Goal: Task Accomplishment & Management: Complete application form

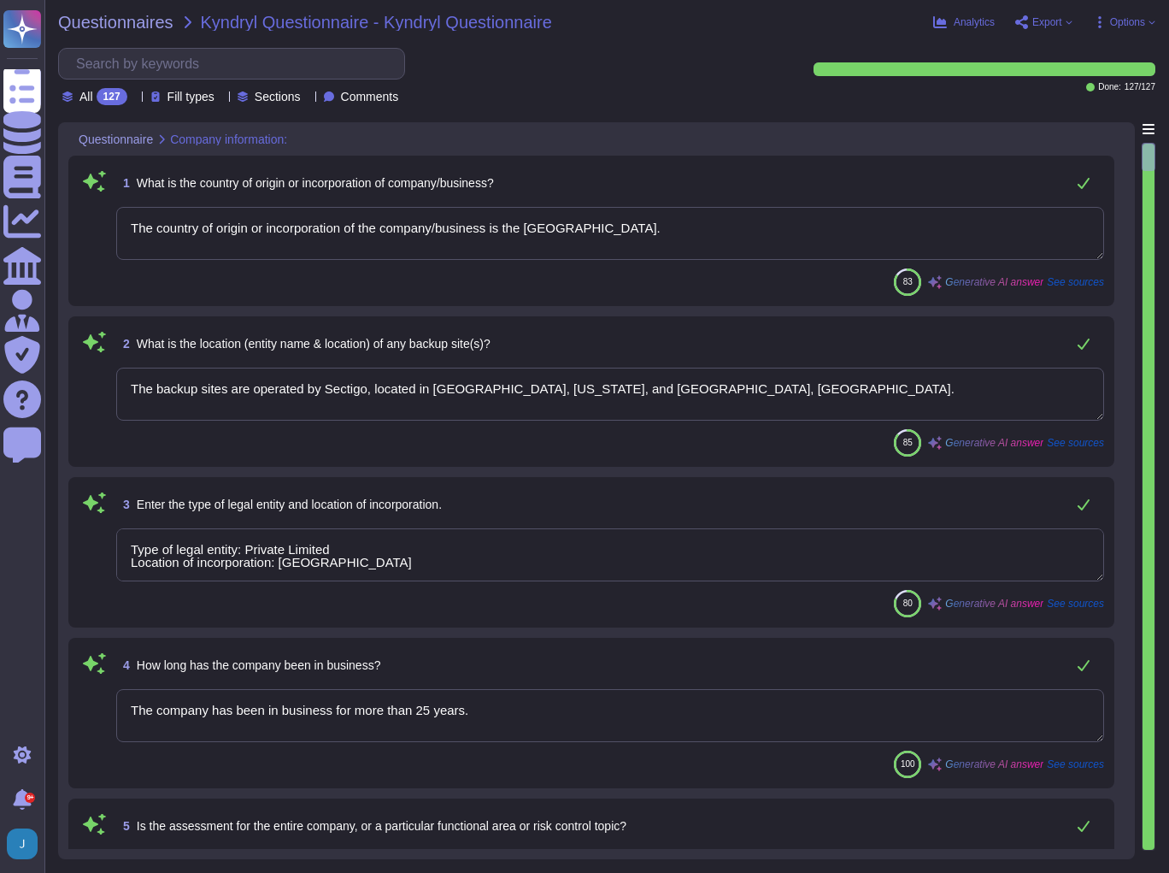
type textarea "The country of origin or incorporation of the company/business is the [GEOGRAPH…"
type textarea "The backup sites are operated by Sectigo, located in [GEOGRAPHIC_DATA], [US_STA…"
type textarea "Type of legal entity: Private Limited Location of incorporation: [GEOGRAPHIC_DA…"
type textarea "The company has been in business for more than 25 years."
type textarea "The assessment is conducted for the entire company, covering all functional are…"
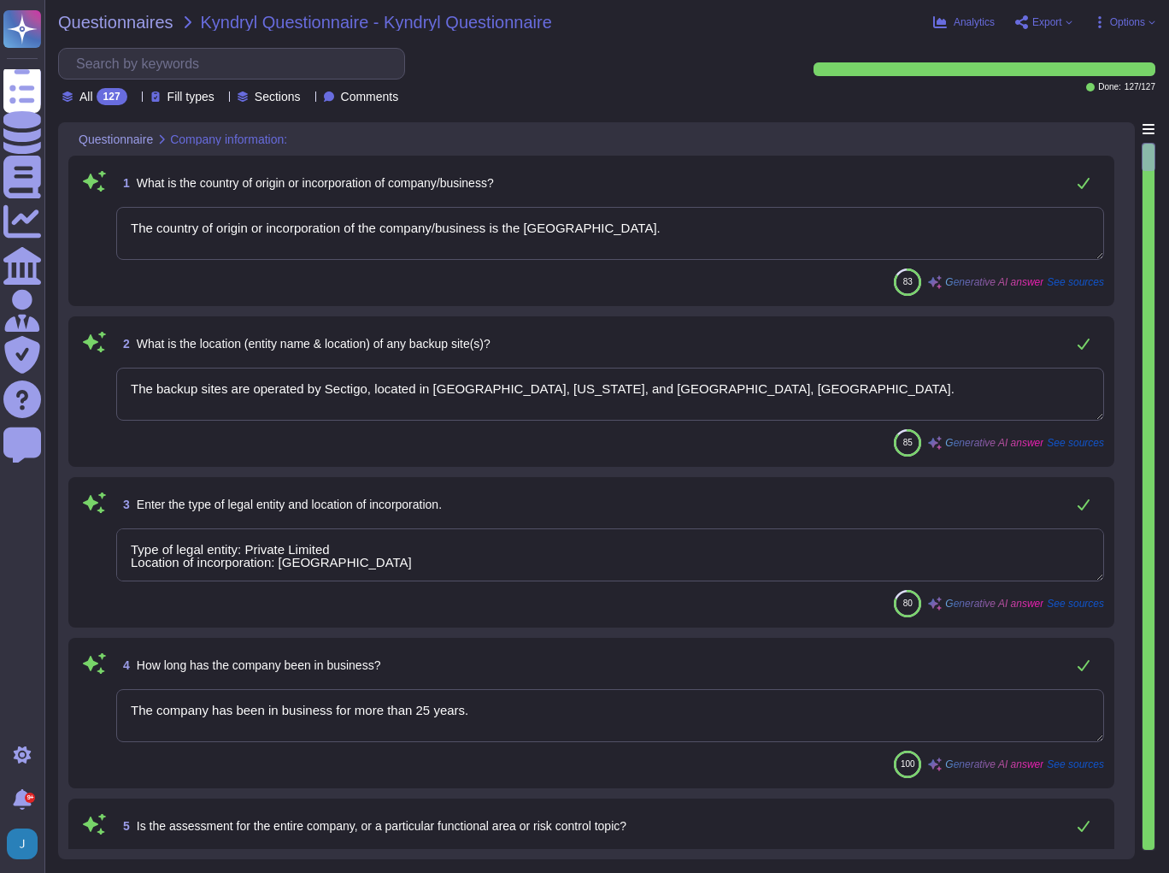
type textarea "The name of the product being provided by the vendor is "Sectigo Certificate Ma…"
type textarea "Sectigo offers a range of digital identity solutions aimed at enhancing securit…"
click at [131, 33] on div "Questionnaires Kyndryl Questionnaire - Kyndryl Questionnaire Analytics Export O…" at bounding box center [606, 436] width 1125 height 873
click at [131, 24] on span "Questionnaires" at bounding box center [115, 22] width 115 height 17
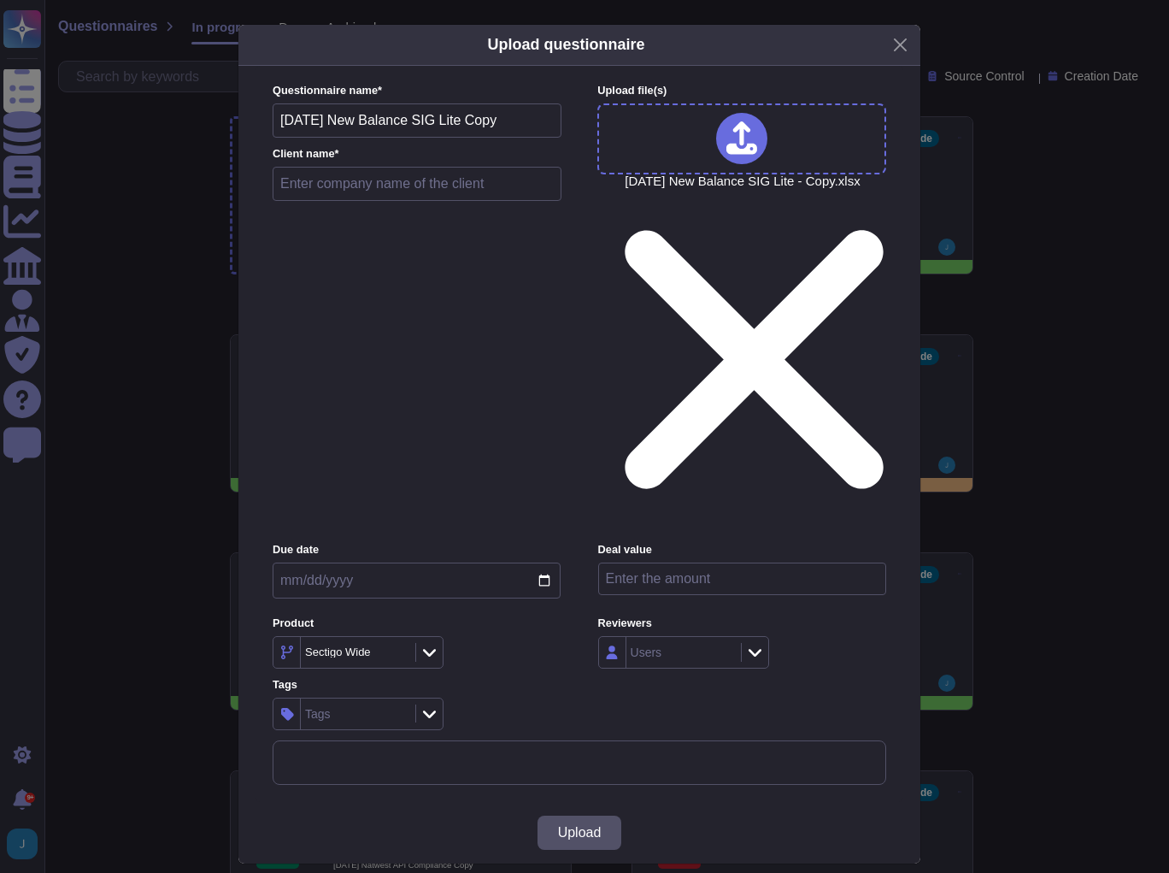
click at [365, 201] on input "text" at bounding box center [417, 184] width 289 height 34
type input "New Balance SIG Lite"
click at [591, 815] on button "Upload" at bounding box center [580, 832] width 85 height 34
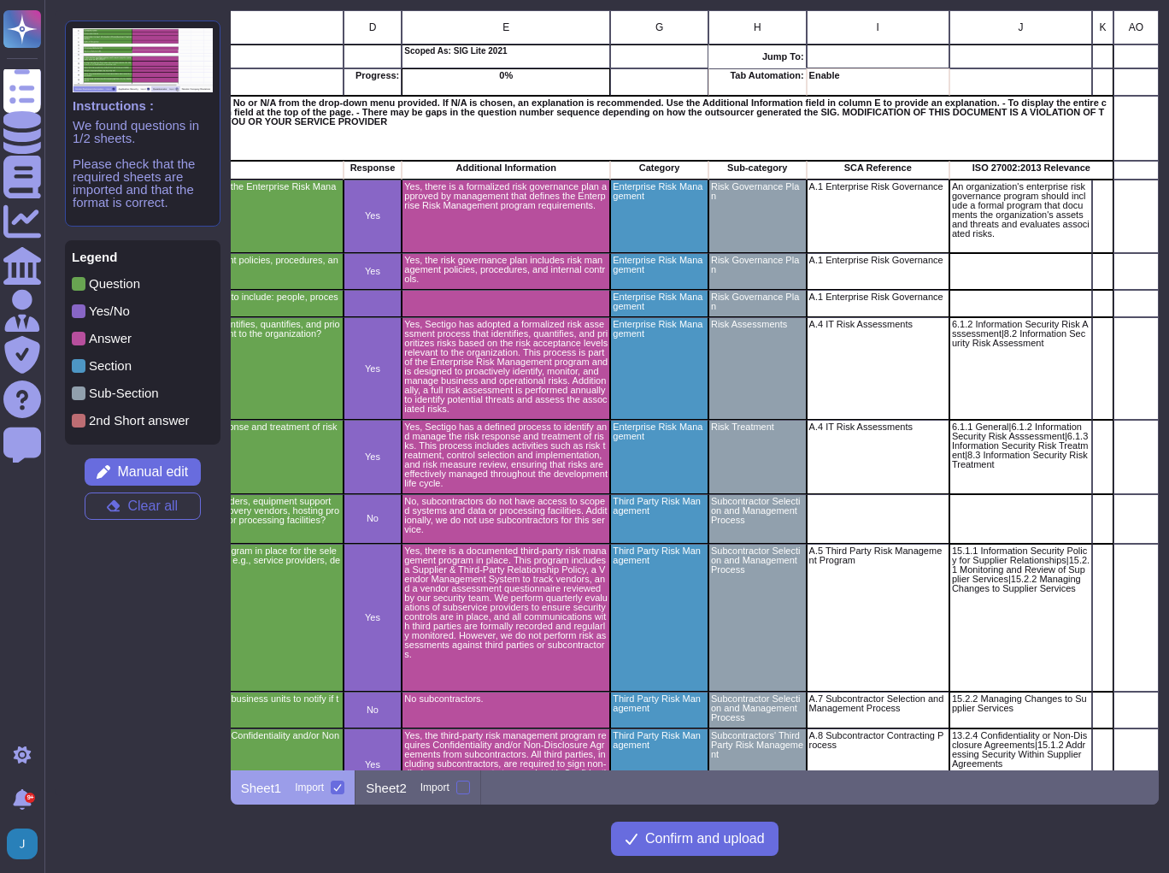
scroll to position [0, 372]
click at [1114, 170] on div "grid" at bounding box center [1136, 170] width 45 height 19
click at [153, 474] on span "Manual edit" at bounding box center [152, 472] width 71 height 14
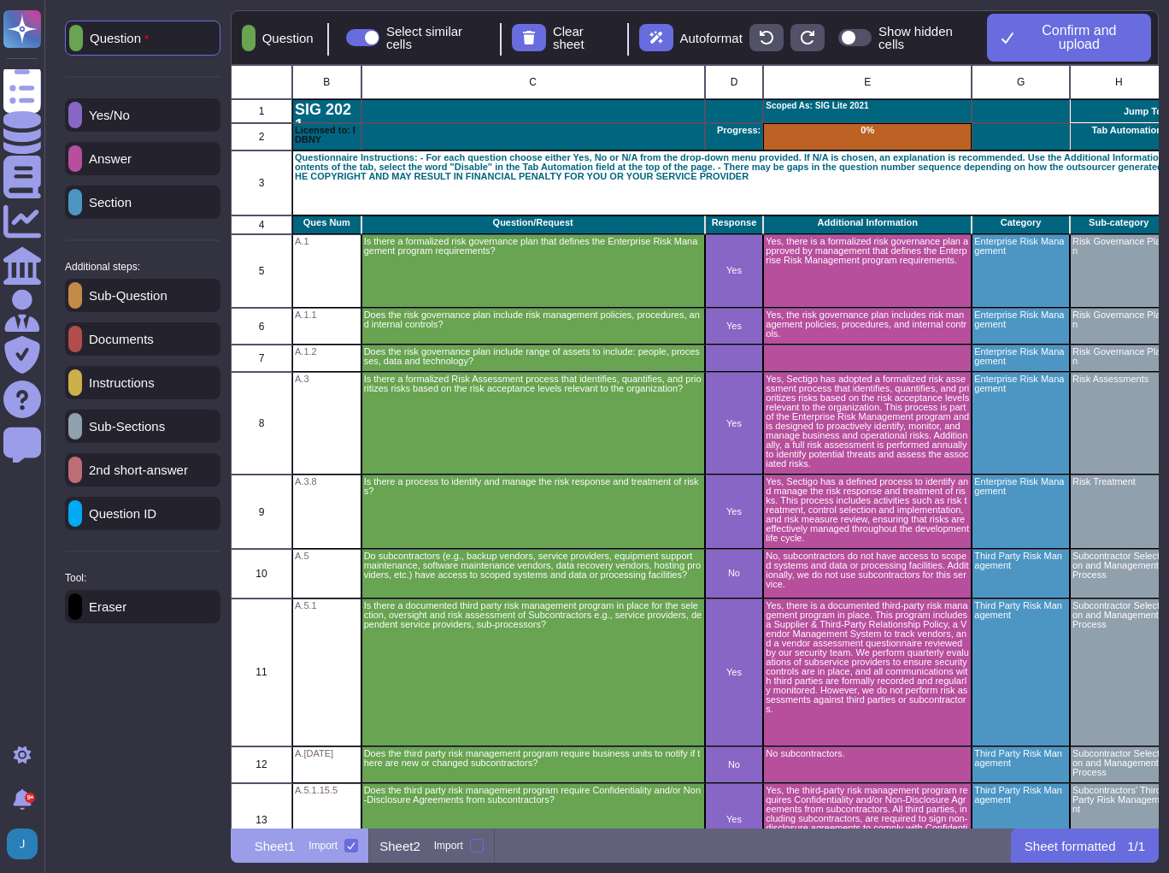
scroll to position [752, 918]
click at [141, 344] on p "Documents" at bounding box center [118, 338] width 72 height 13
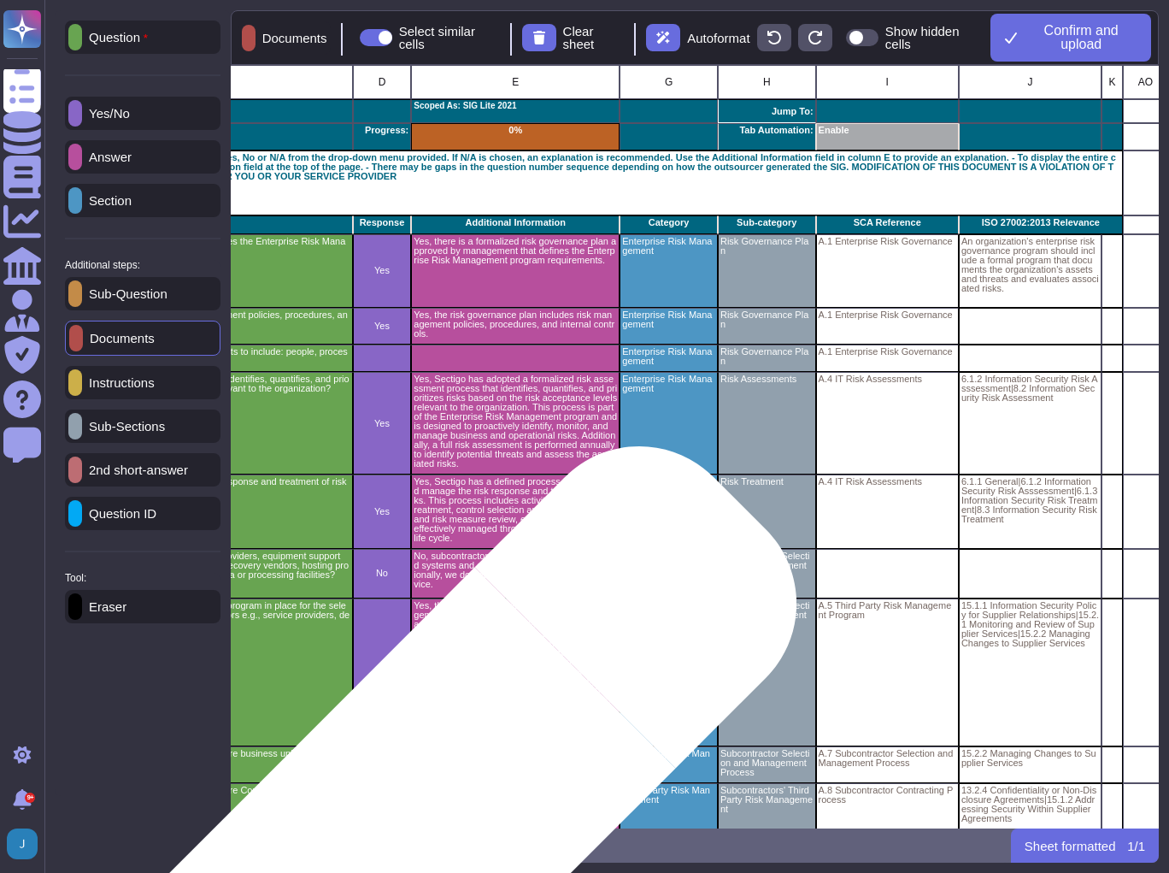
scroll to position [0, 372]
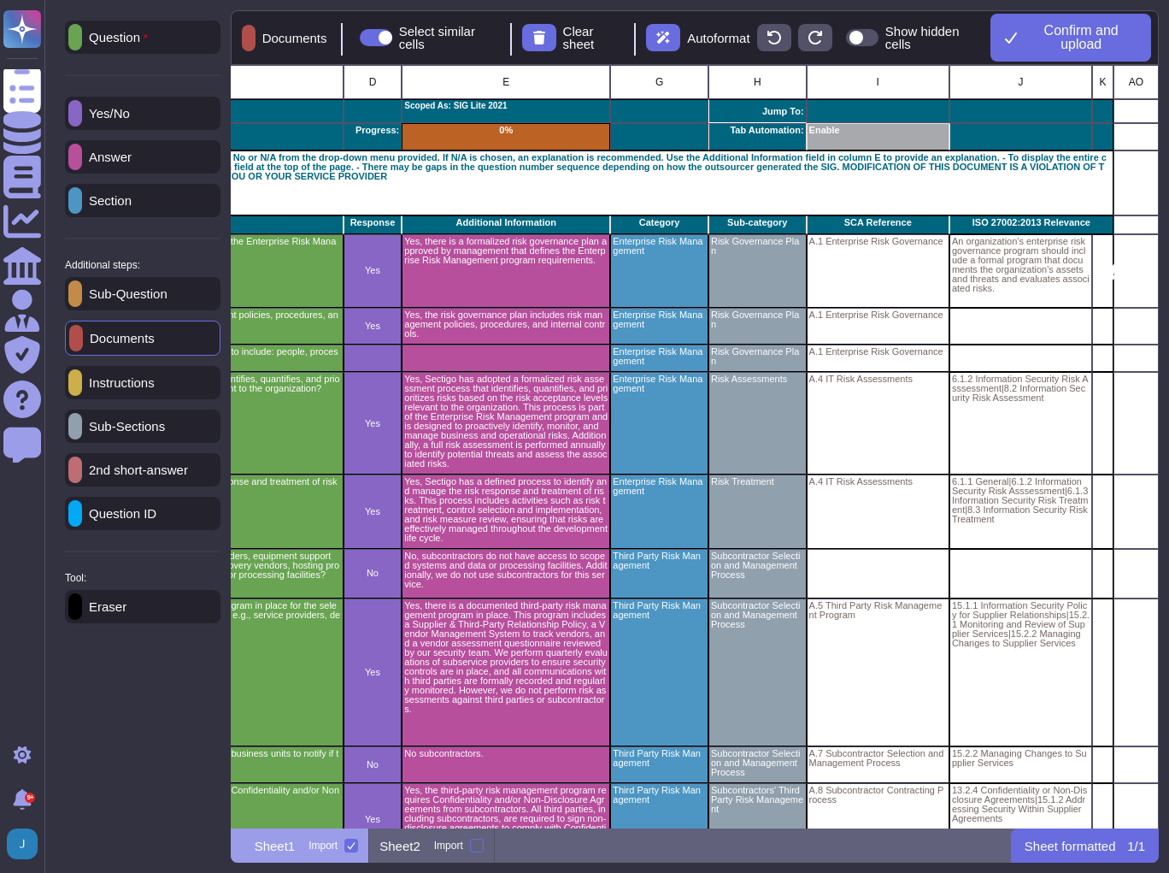
click at [1121, 268] on div "grid" at bounding box center [1136, 270] width 45 height 73
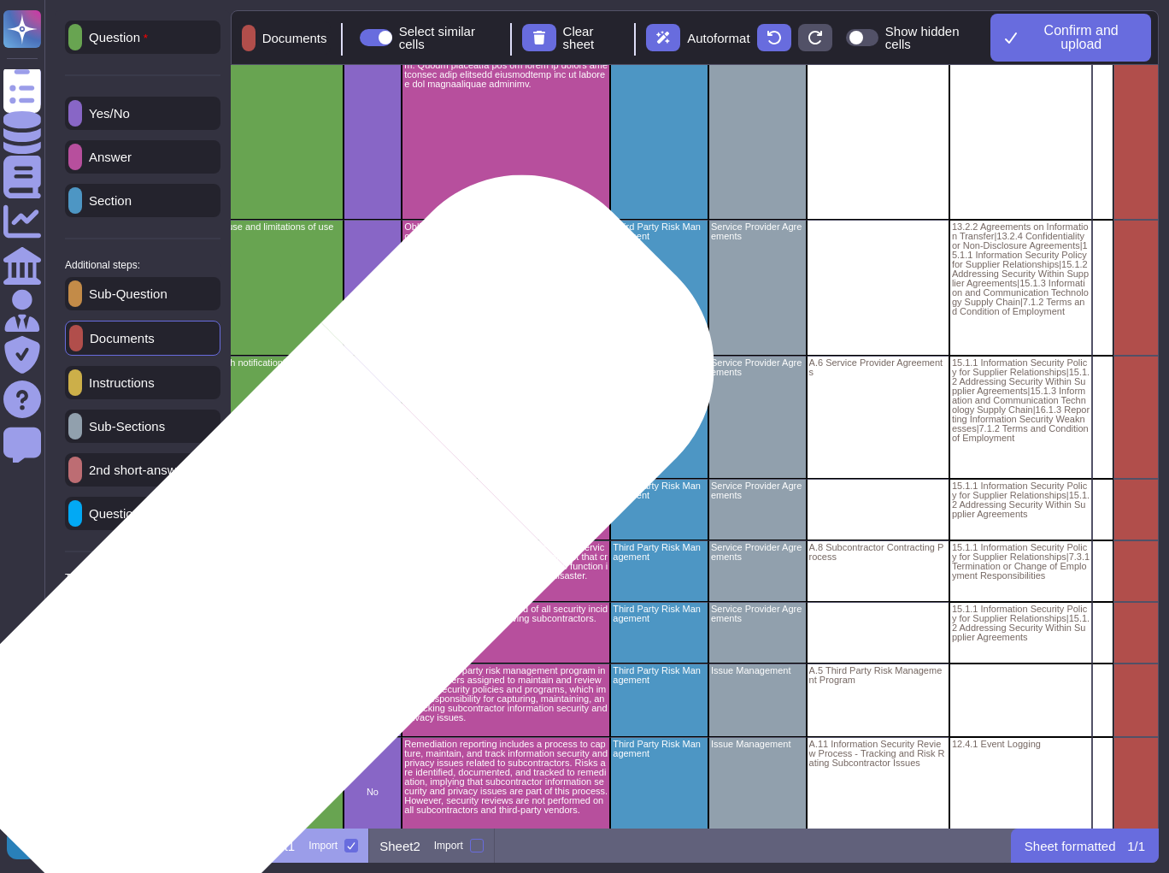
scroll to position [1573, 372]
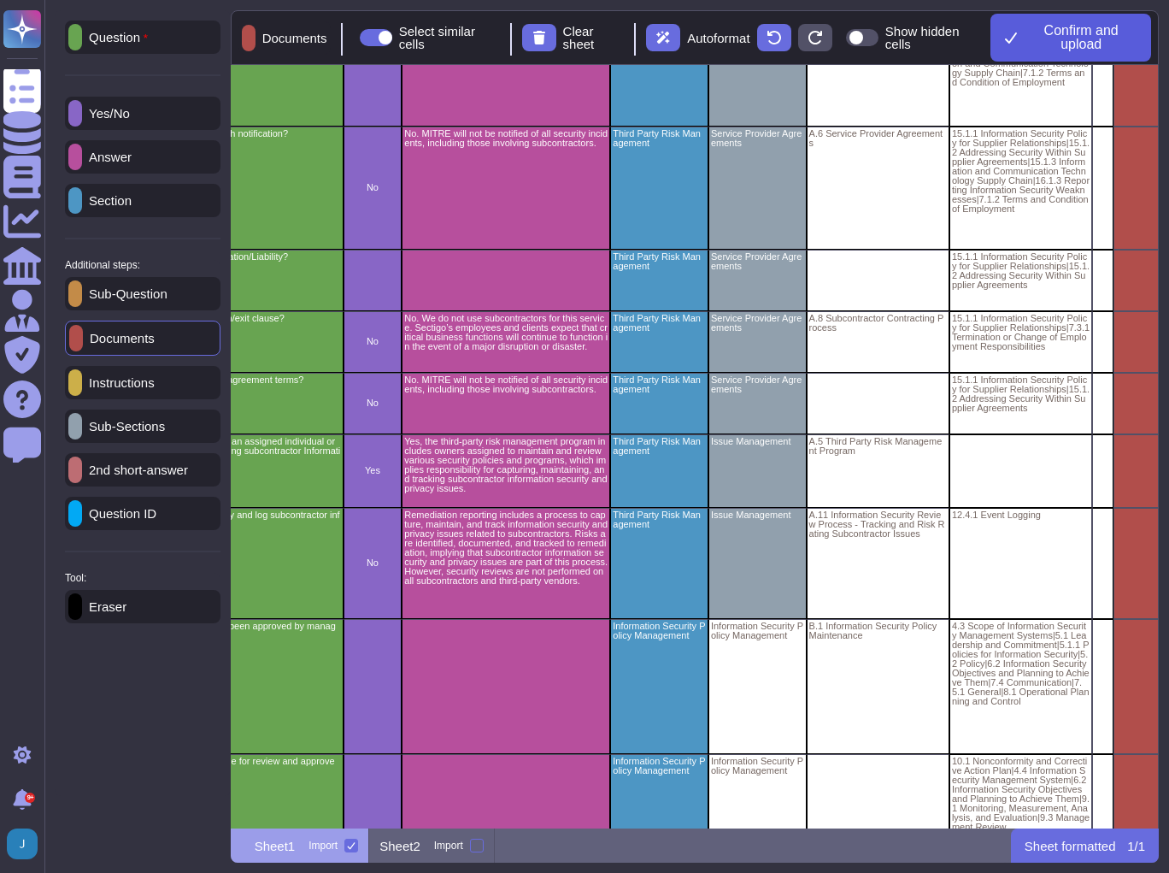
click at [1042, 44] on span "Confirm and upload" at bounding box center [1081, 37] width 113 height 27
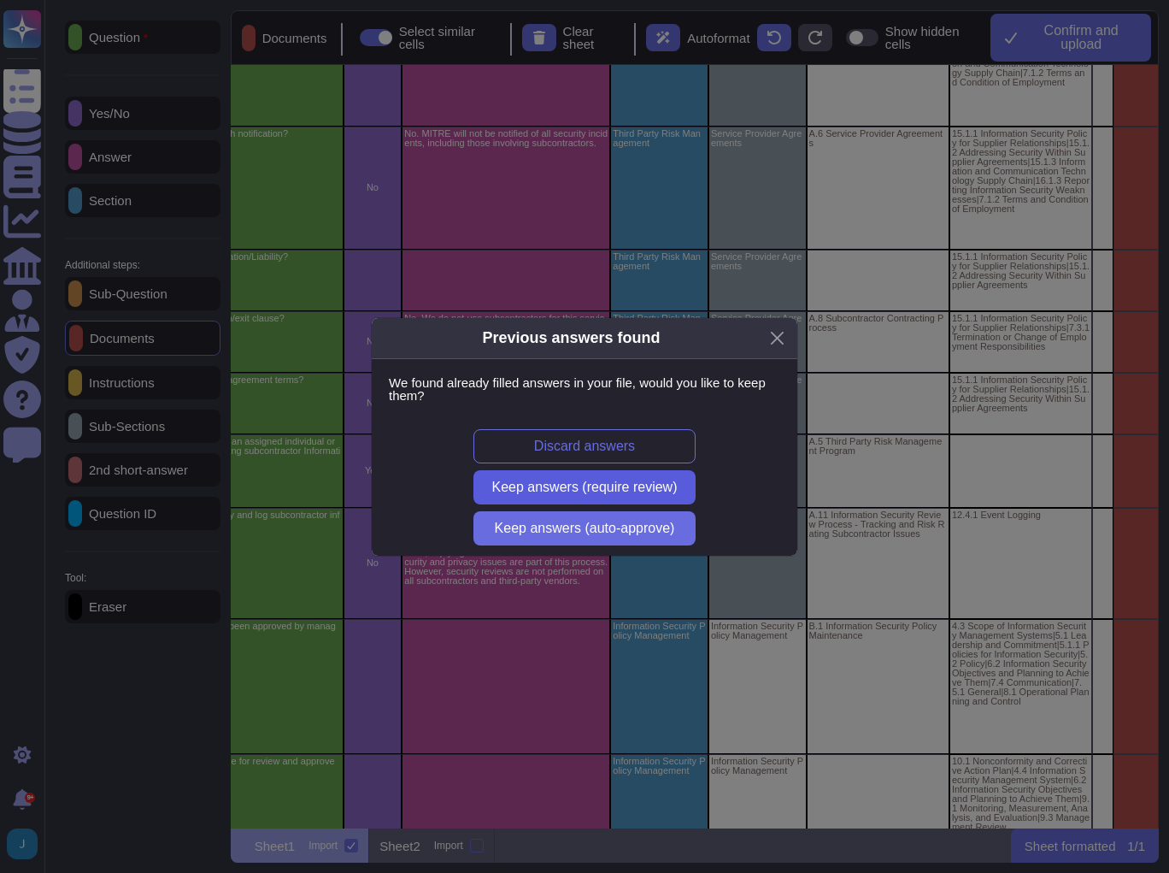
click at [552, 489] on span "Keep answers (require review)" at bounding box center [584, 487] width 185 height 14
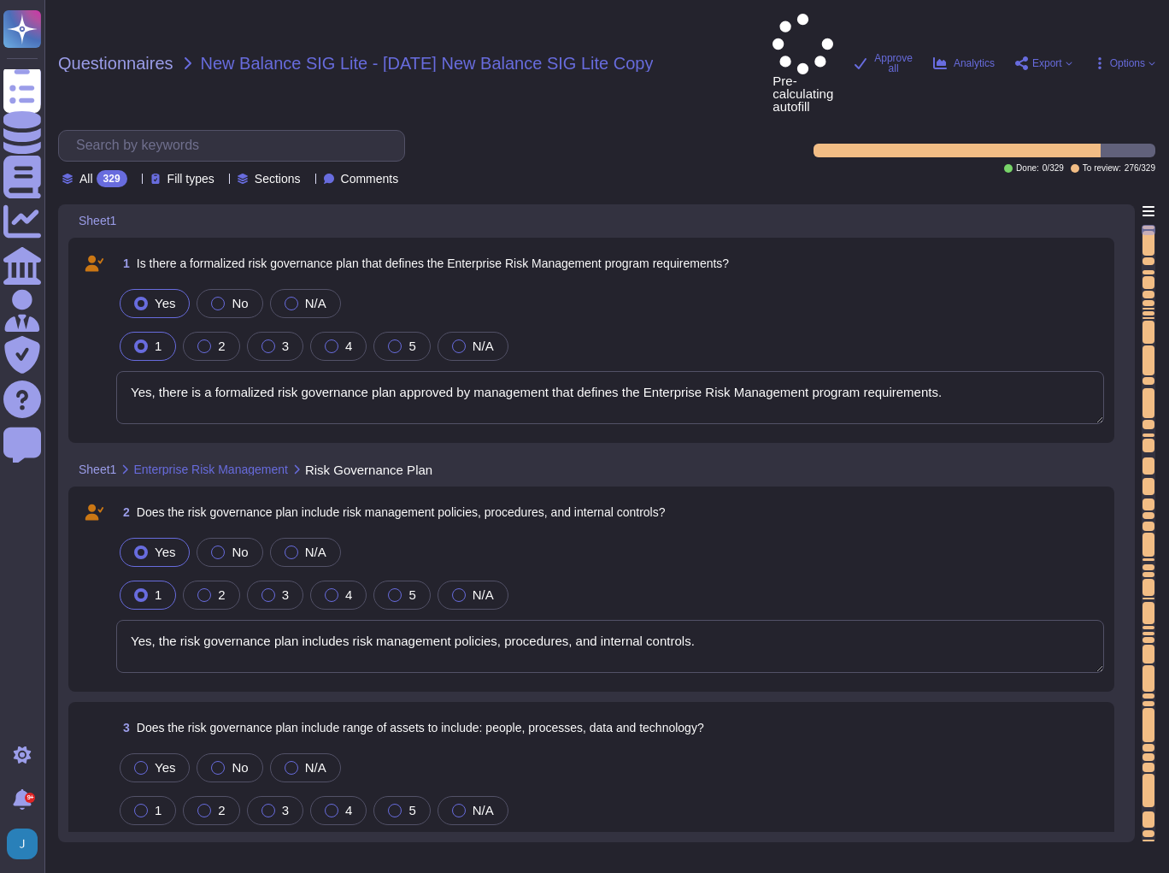
type textarea "Yes, there is a formalized risk governance plan approved by management that def…"
type textarea "Yes, the risk governance plan includes risk management policies, procedures, an…"
type textarea "Yes, Sectigo has adopted a formalized risk assessment process that identifies, …"
type textarea "Yes, Sectigo has a defined process to identify and manage the risk response and…"
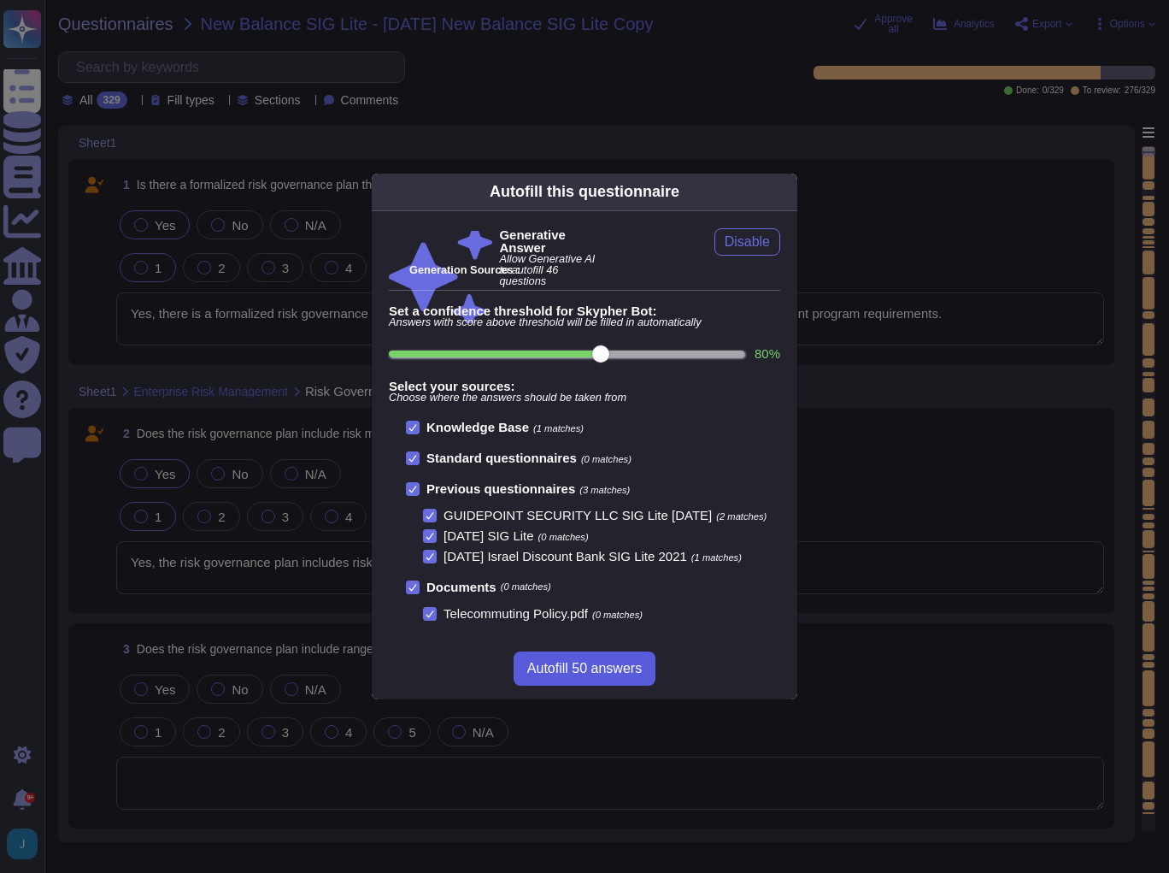
click at [603, 661] on span "Autofill 50 answers" at bounding box center [584, 668] width 115 height 14
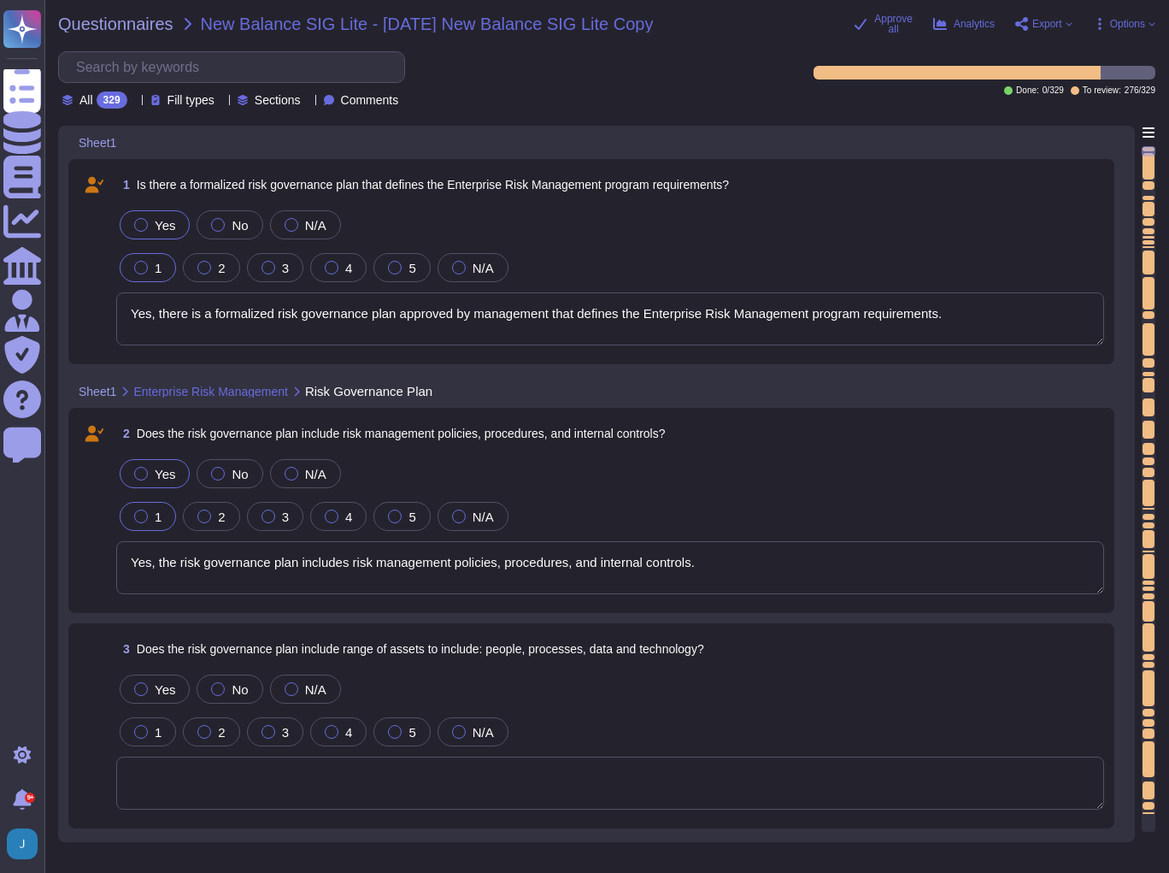
type textarea "Yes, our risk governance program includes a comprehensive assessment of a range…"
